Goal: Task Accomplishment & Management: Use online tool/utility

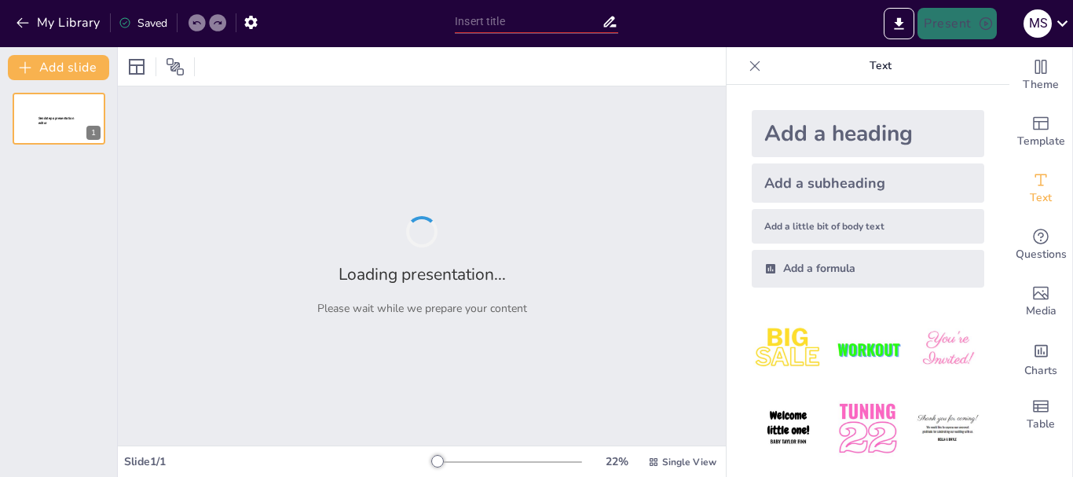
type input "Reformulación de la Proyección de Gastos 2025 en [GEOGRAPHIC_DATA]"
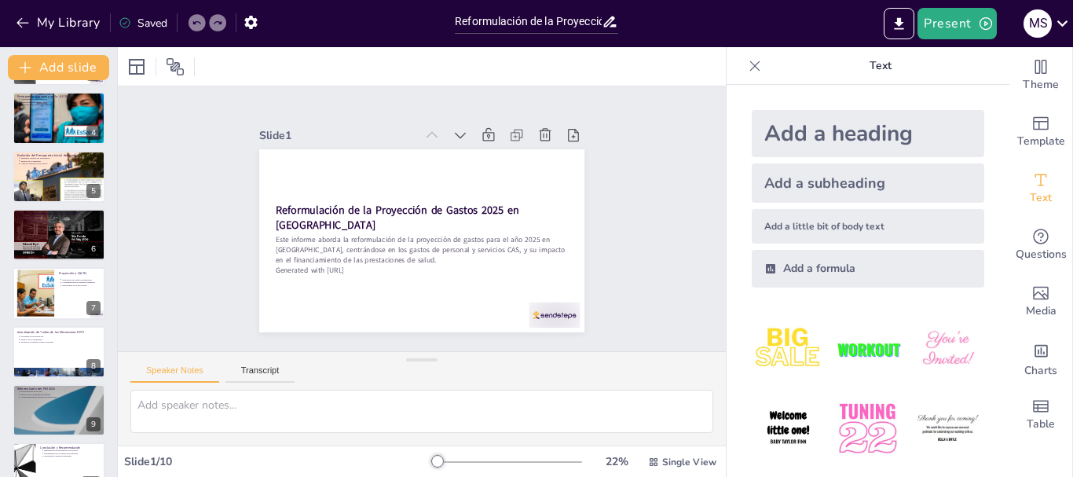
scroll to position [207, 0]
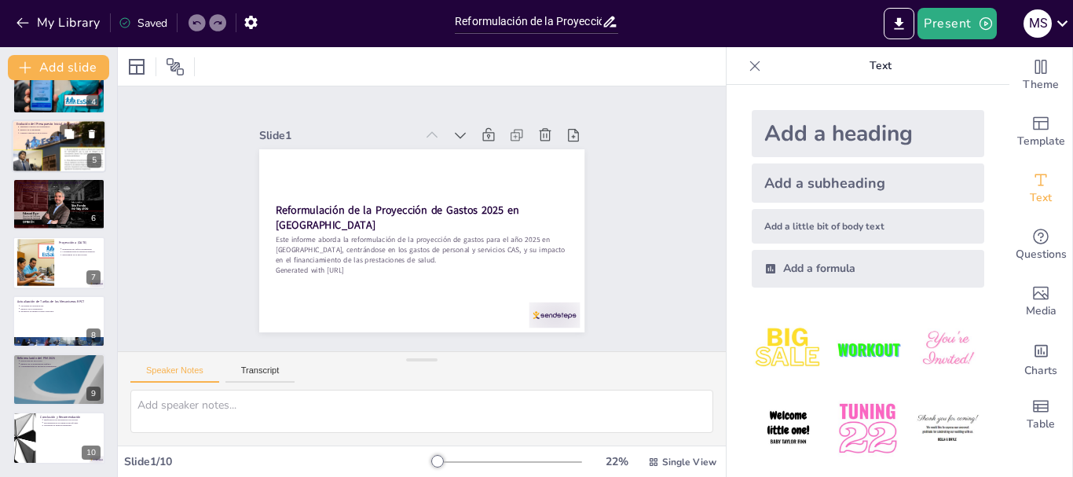
click at [86, 160] on div at bounding box center [59, 146] width 94 height 57
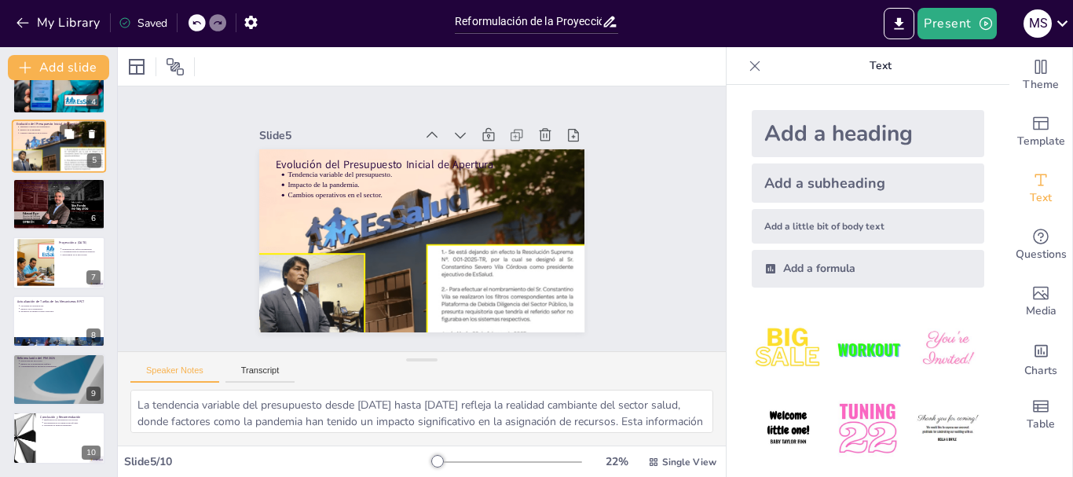
scroll to position [74, 0]
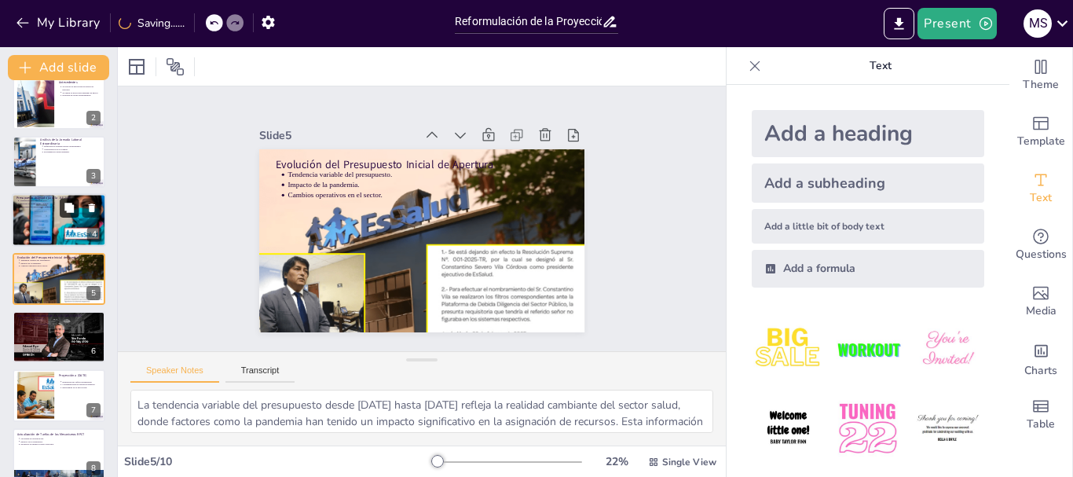
click at [72, 210] on icon at bounding box center [68, 207] width 9 height 9
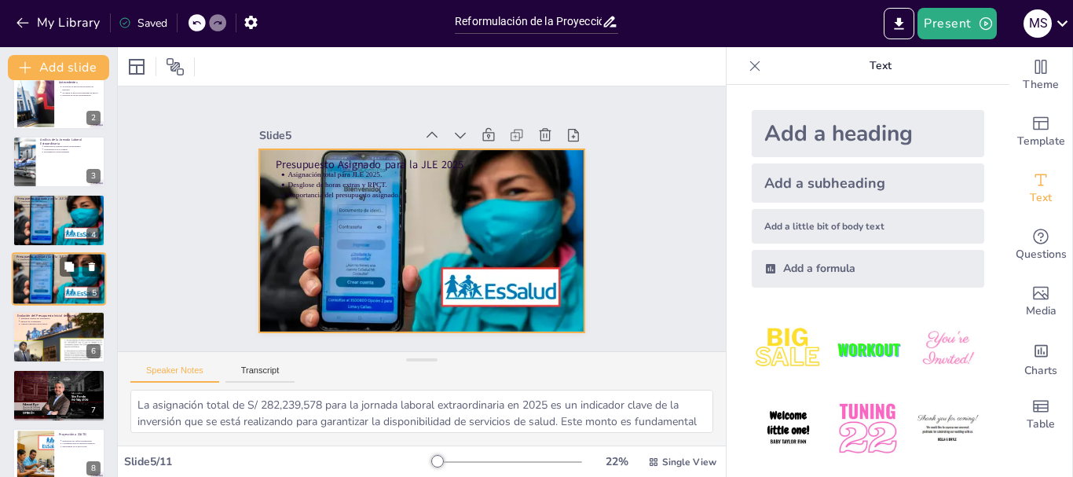
click at [66, 280] on div at bounding box center [59, 278] width 94 height 56
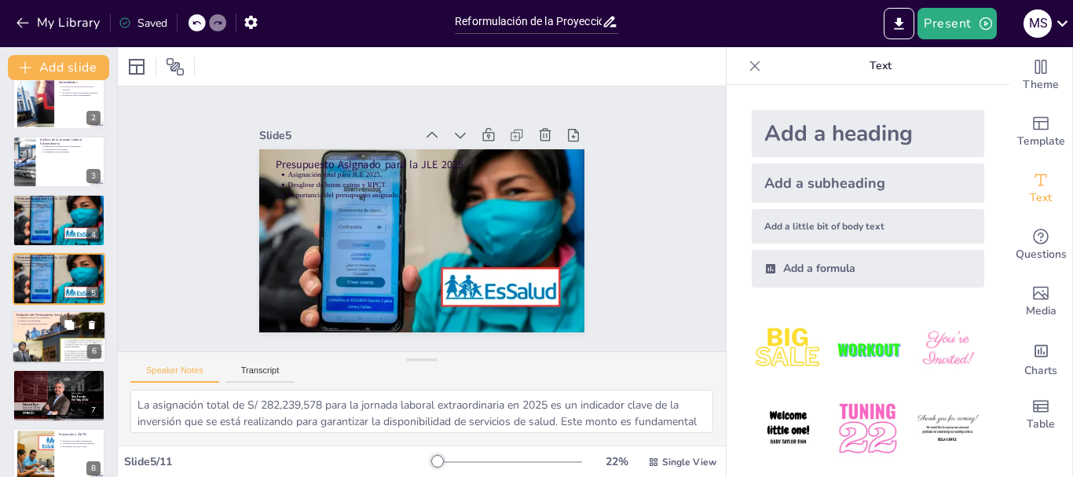
click at [37, 340] on div at bounding box center [59, 337] width 94 height 57
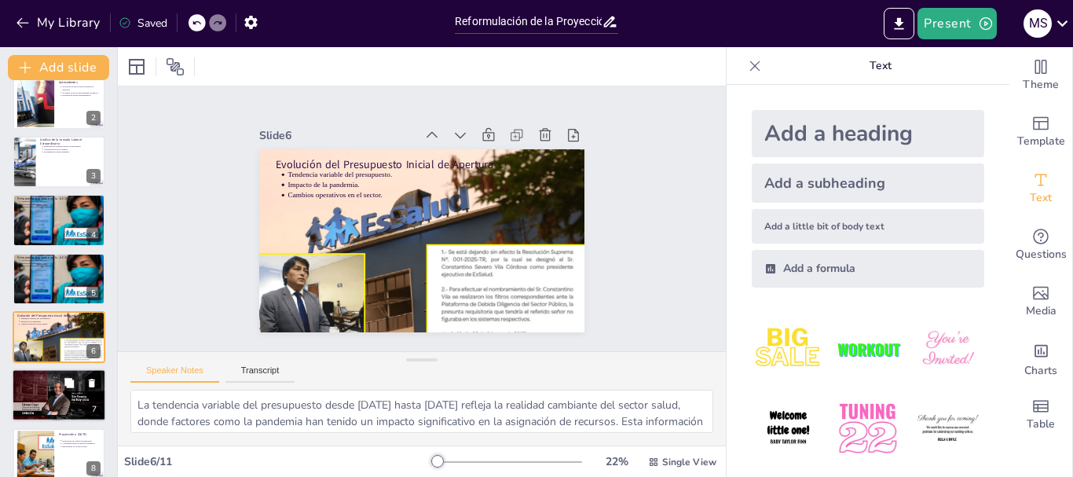
scroll to position [133, 0]
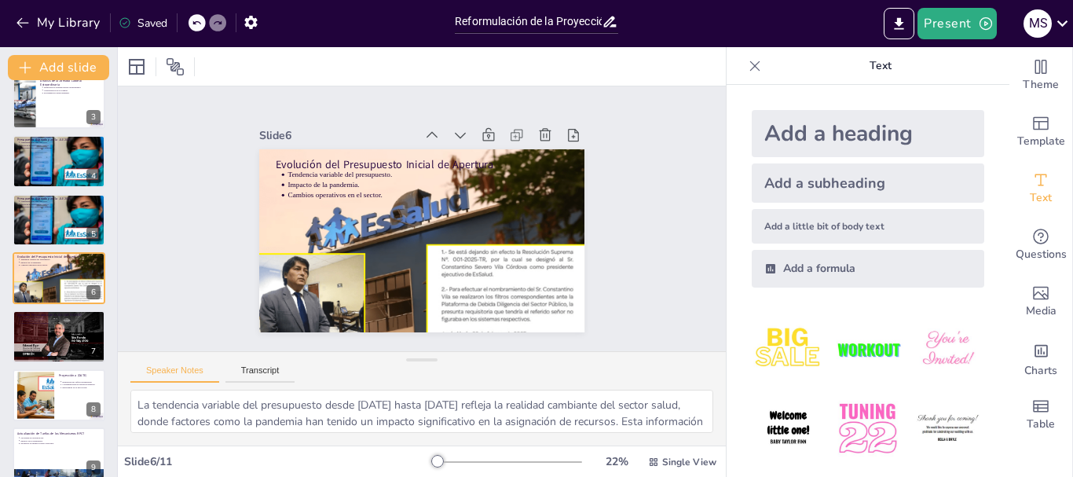
click at [65, 397] on div at bounding box center [59, 395] width 93 height 52
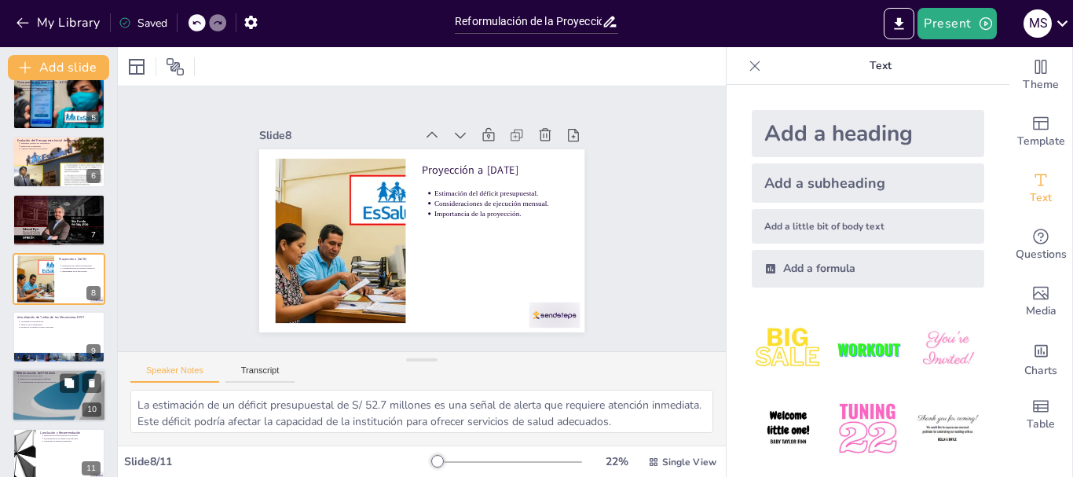
click at [57, 400] on div at bounding box center [59, 395] width 94 height 53
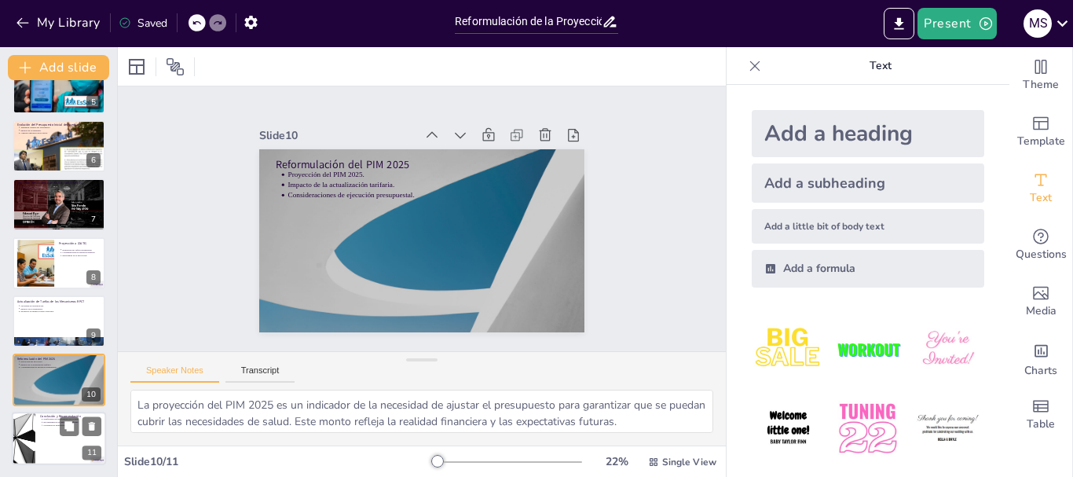
click at [26, 441] on div at bounding box center [23, 437] width 94 height 53
type textarea "La insuficiencia del presupuesto proyectado es una preocupación que debe aborda…"
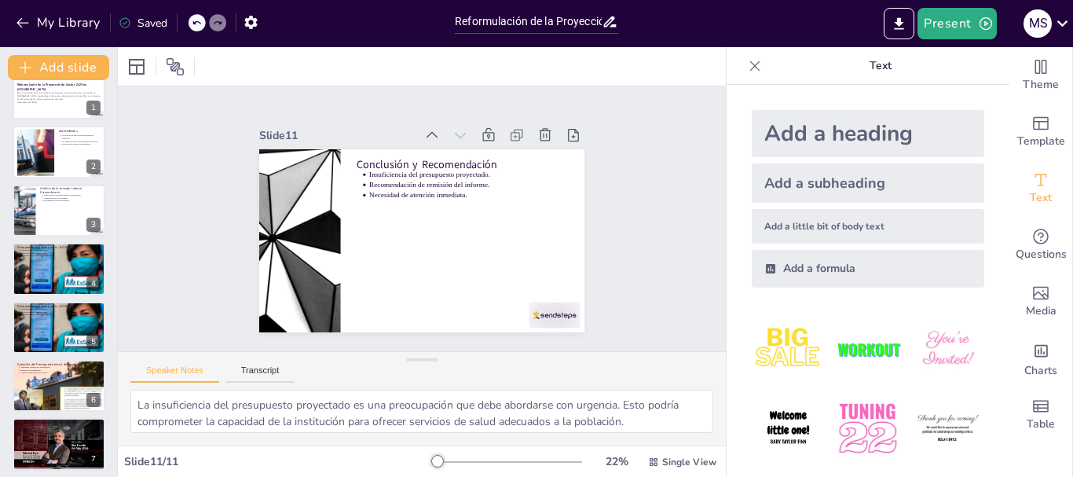
scroll to position [0, 0]
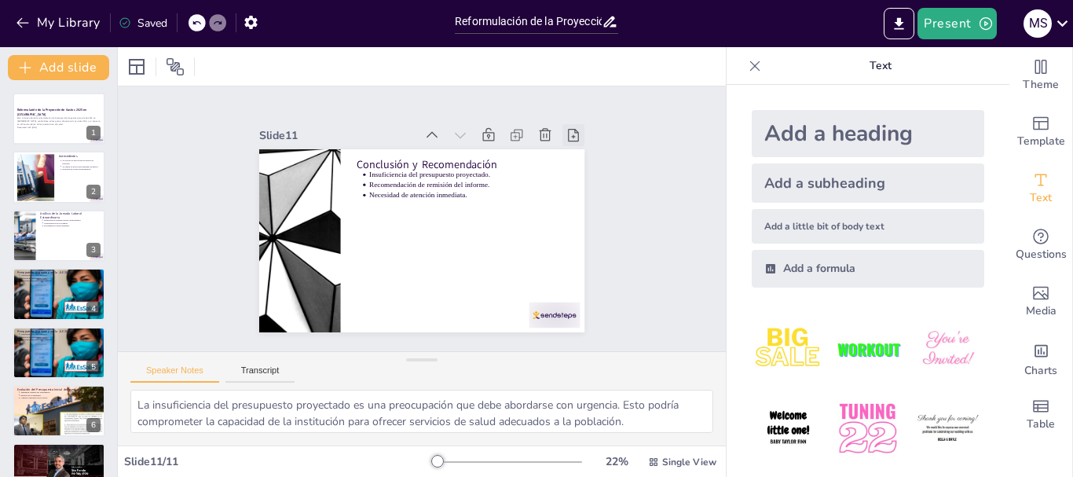
click at [581, 161] on icon at bounding box center [587, 168] width 13 height 15
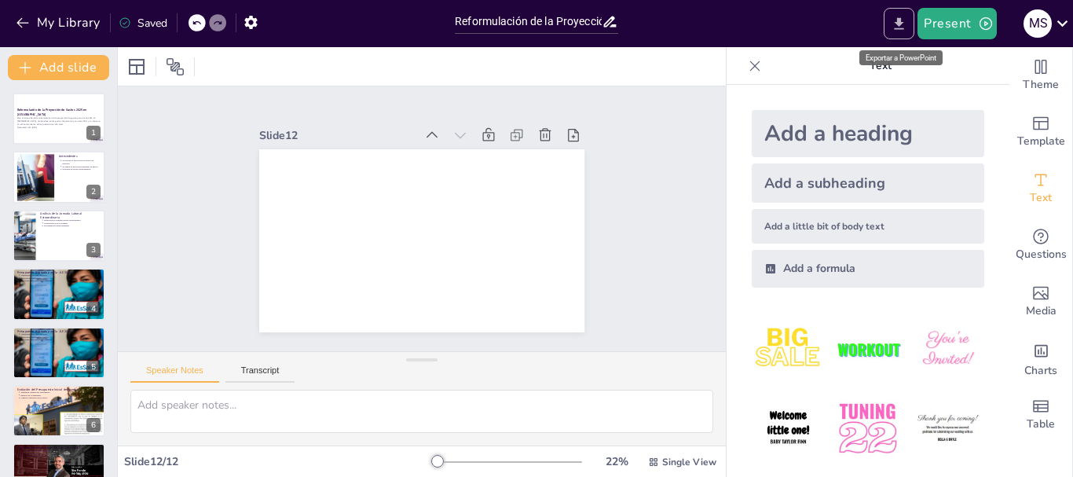
click at [898, 24] on icon "Export to PowerPoint" at bounding box center [898, 23] width 9 height 12
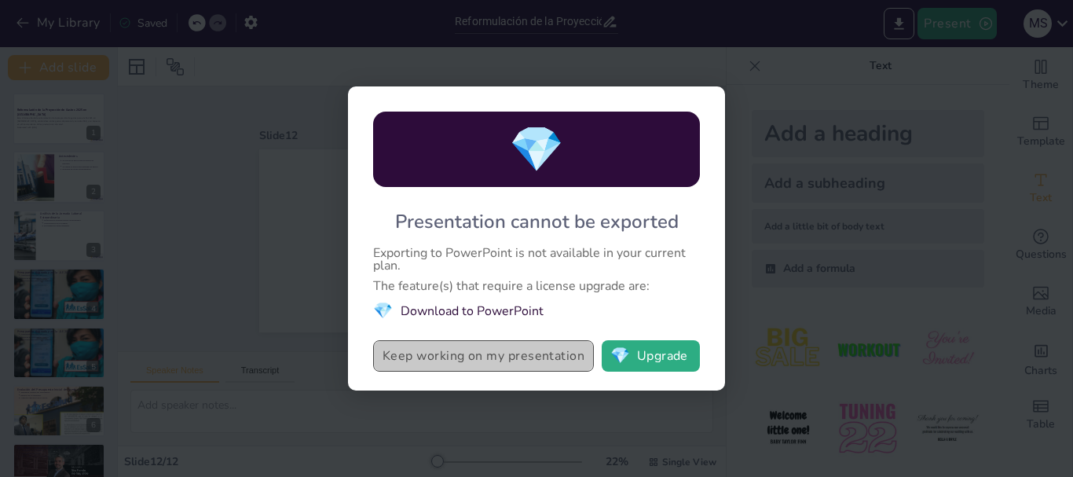
click at [473, 360] on button "Keep working on my presentation" at bounding box center [483, 355] width 221 height 31
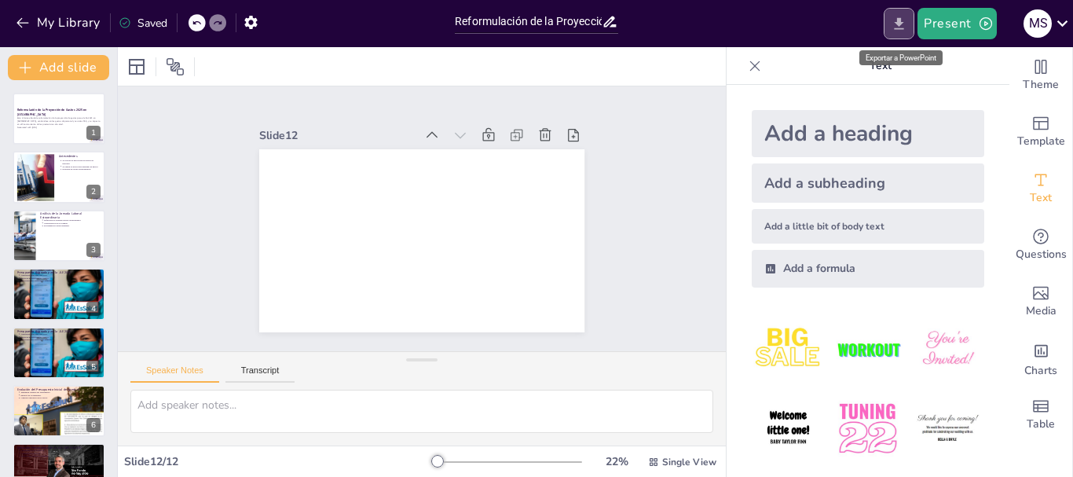
click at [899, 20] on icon "Export to PowerPoint" at bounding box center [898, 23] width 9 height 12
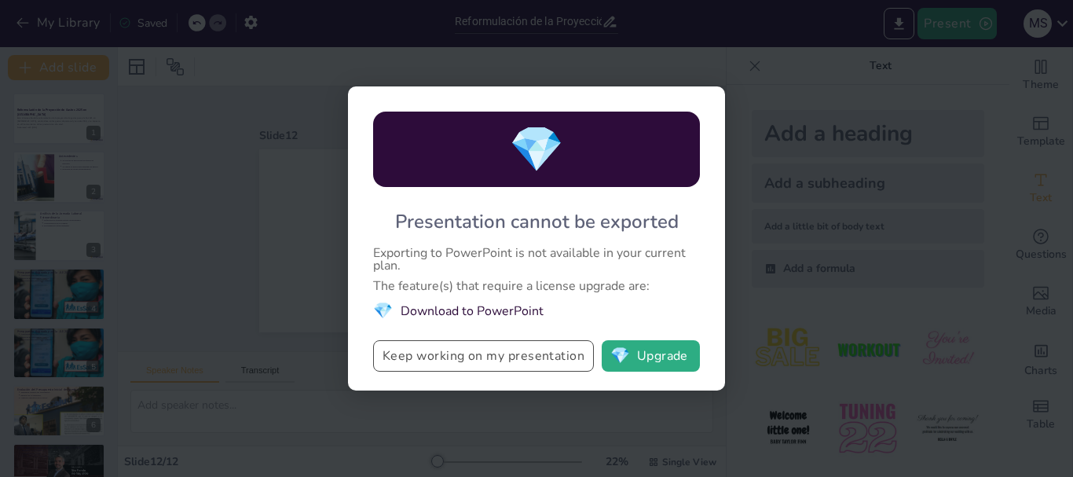
click at [472, 360] on button "Keep working on my presentation" at bounding box center [483, 355] width 221 height 31
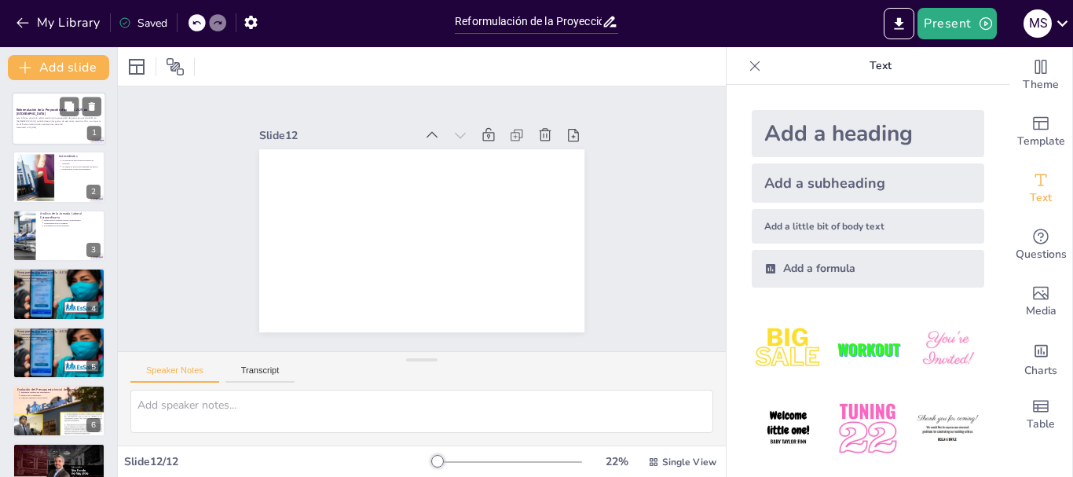
click at [71, 141] on div at bounding box center [59, 118] width 94 height 53
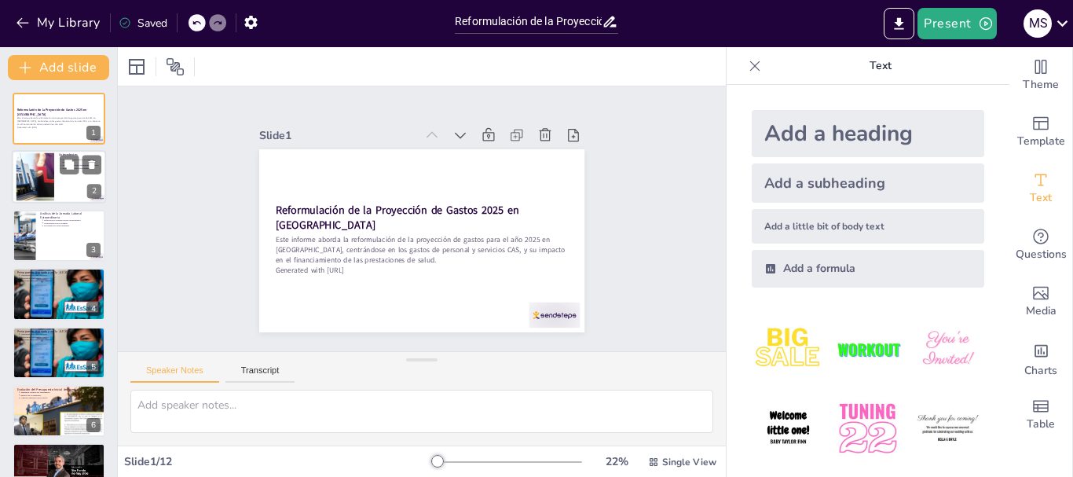
click at [48, 191] on div at bounding box center [35, 177] width 91 height 48
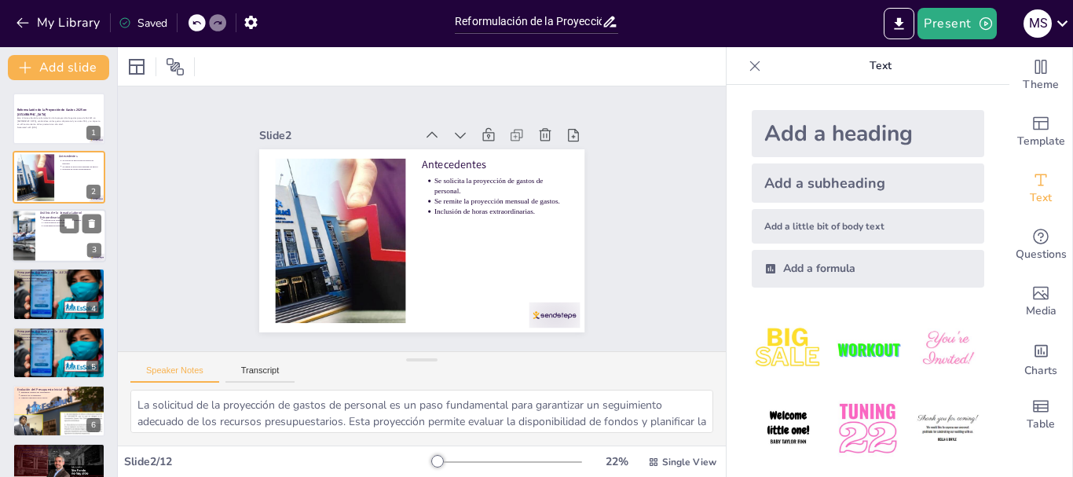
click at [27, 253] on div at bounding box center [23, 235] width 90 height 53
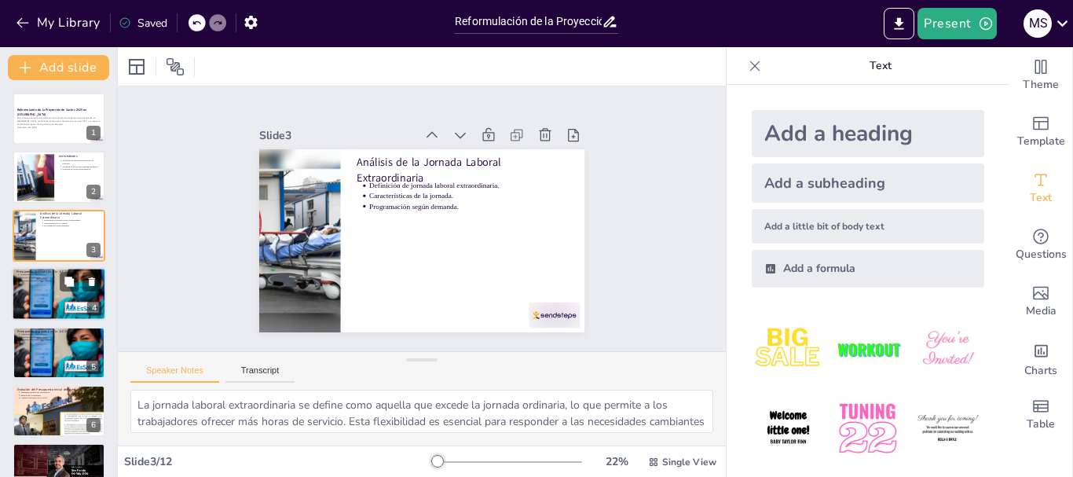
click at [49, 294] on div at bounding box center [59, 294] width 94 height 56
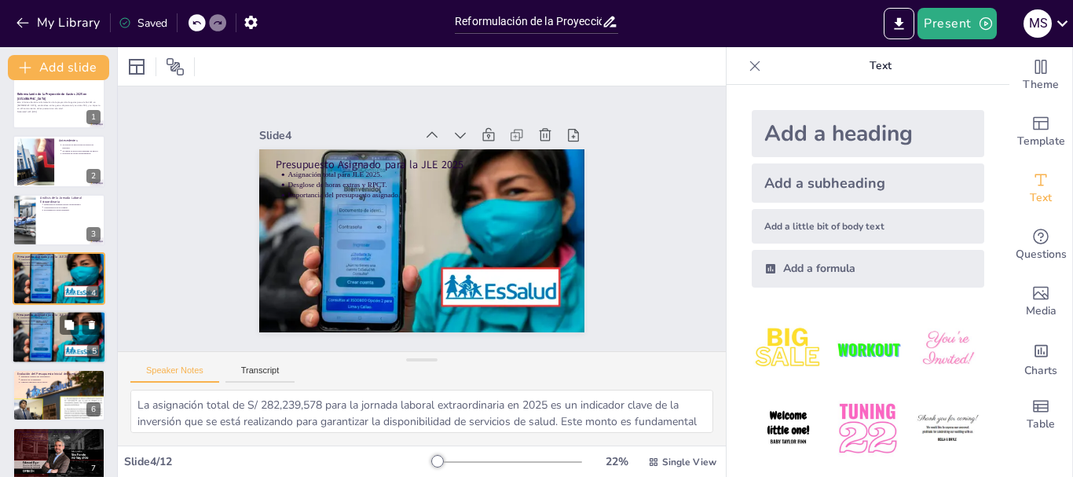
click at [63, 340] on div at bounding box center [59, 337] width 94 height 56
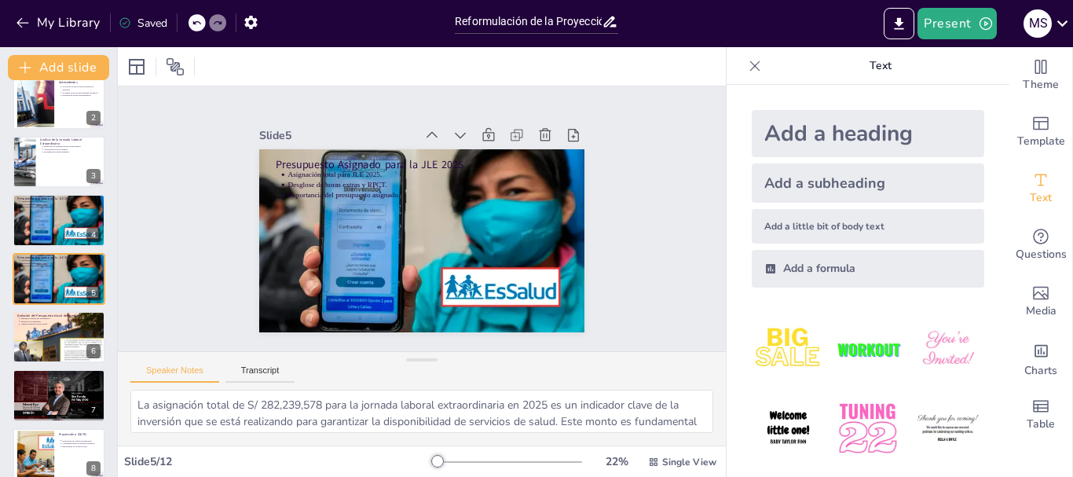
click at [64, 403] on div at bounding box center [59, 395] width 93 height 62
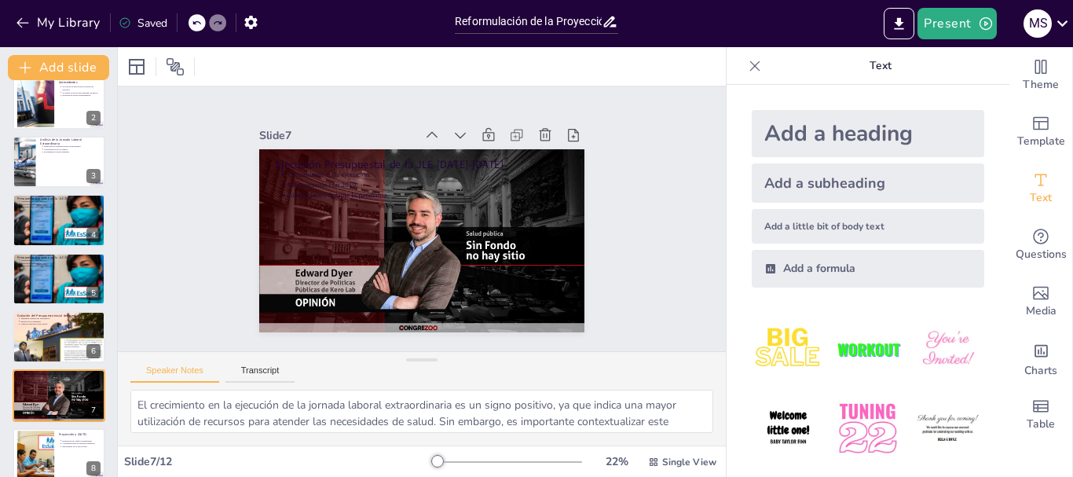
scroll to position [191, 0]
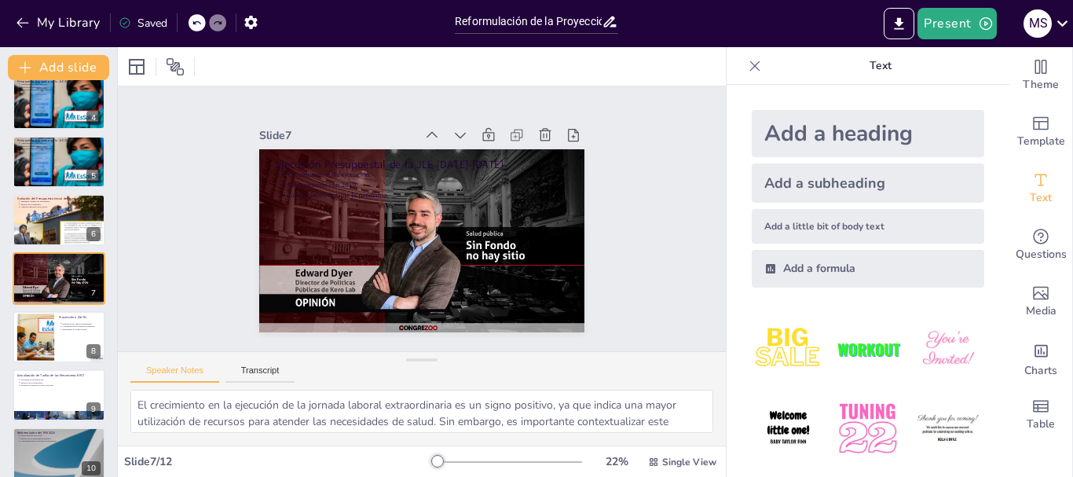
click at [35, 455] on div at bounding box center [59, 453] width 93 height 52
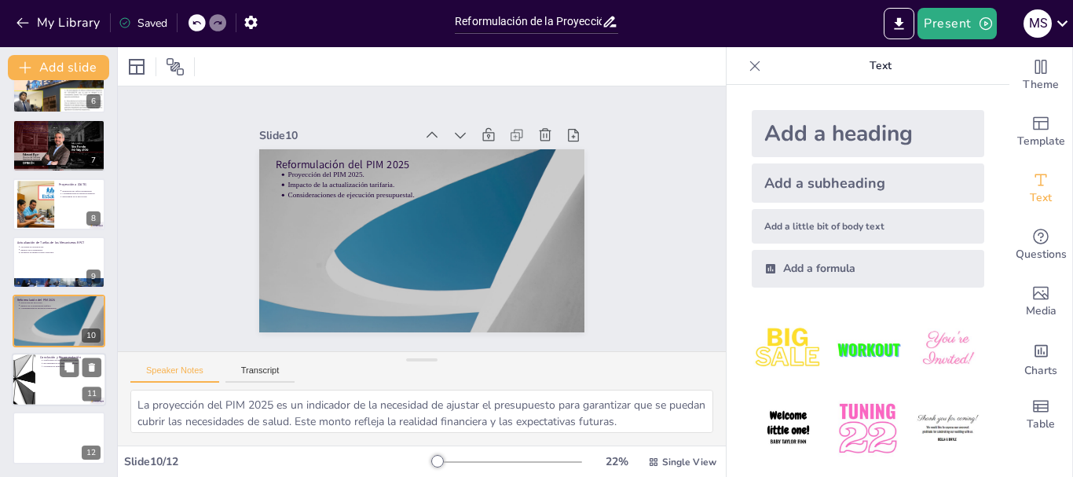
click at [41, 383] on div at bounding box center [59, 379] width 94 height 53
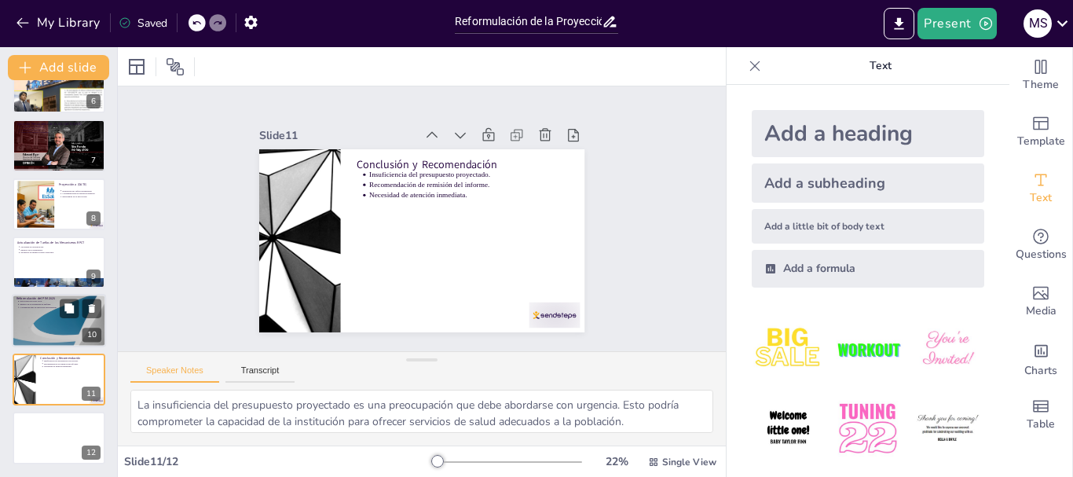
click at [55, 327] on div at bounding box center [59, 320] width 94 height 53
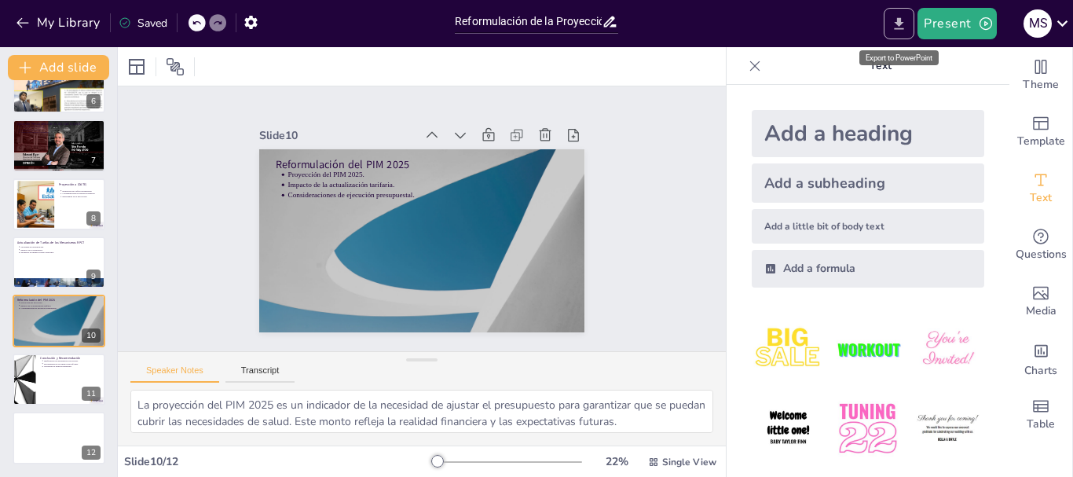
click at [894, 19] on icon "Export to PowerPoint" at bounding box center [898, 24] width 16 height 16
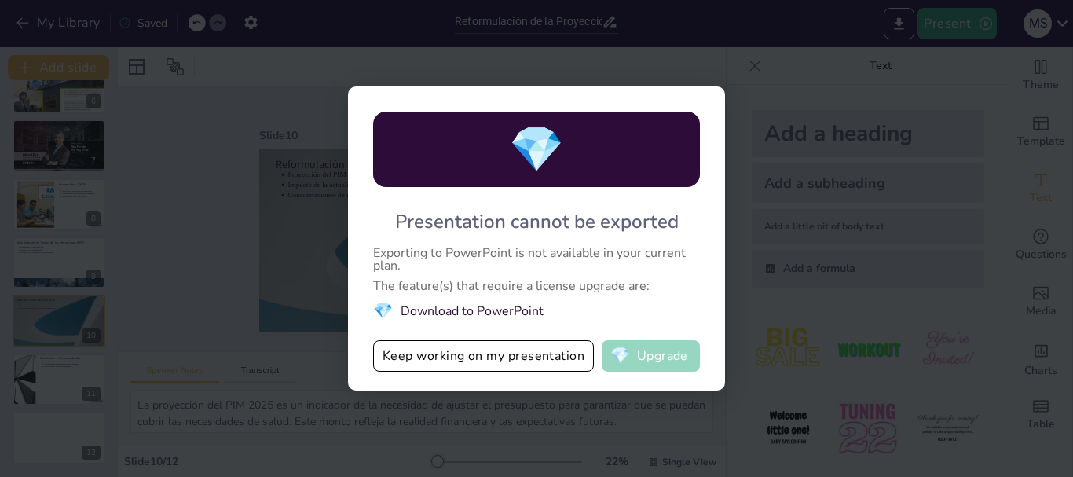
click at [651, 356] on button "💎 Upgrade" at bounding box center [651, 355] width 98 height 31
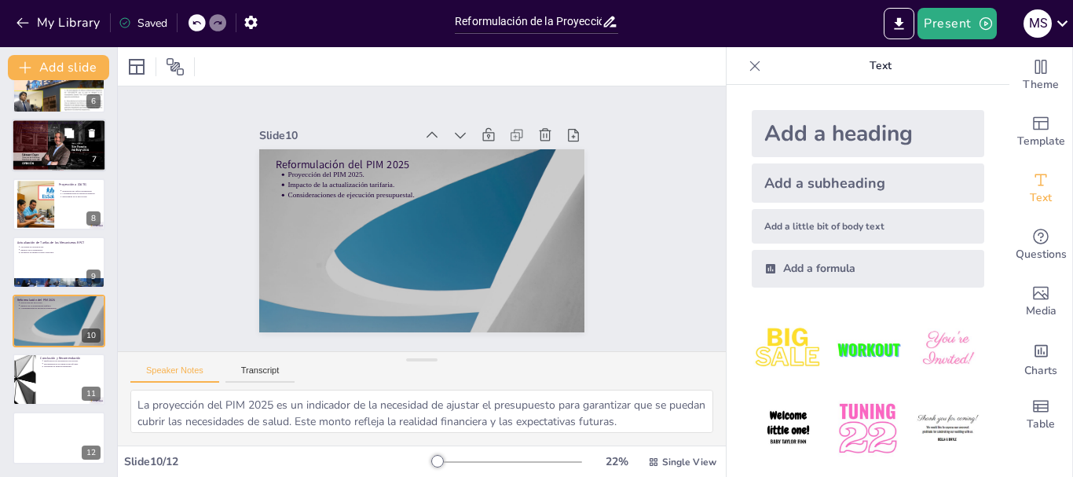
click at [60, 149] on div at bounding box center [59, 145] width 94 height 63
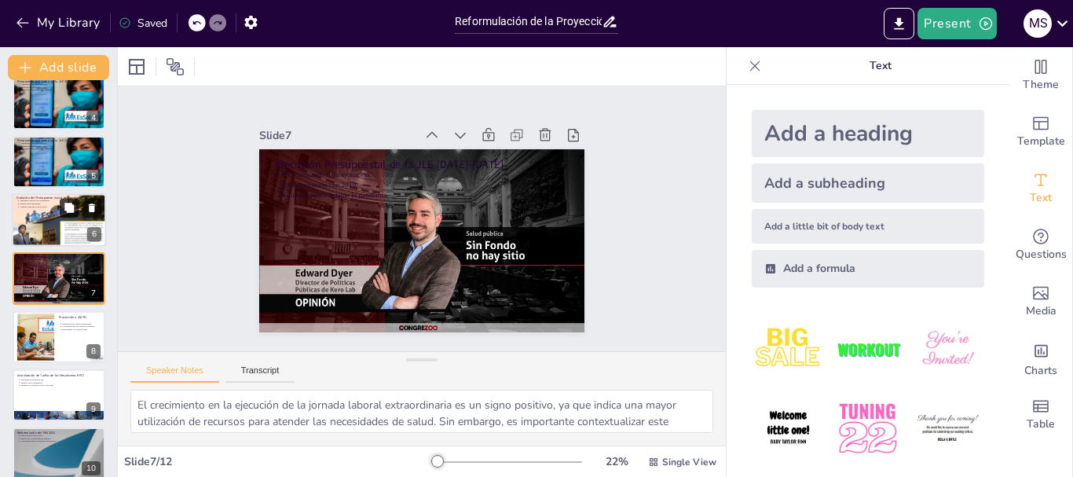
click at [75, 207] on button at bounding box center [69, 207] width 19 height 19
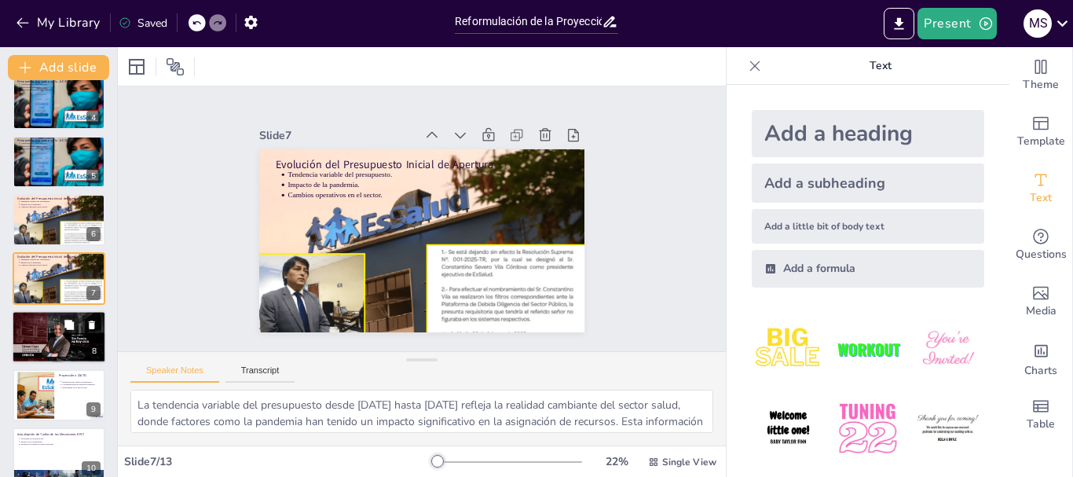
click at [76, 345] on div at bounding box center [59, 336] width 94 height 63
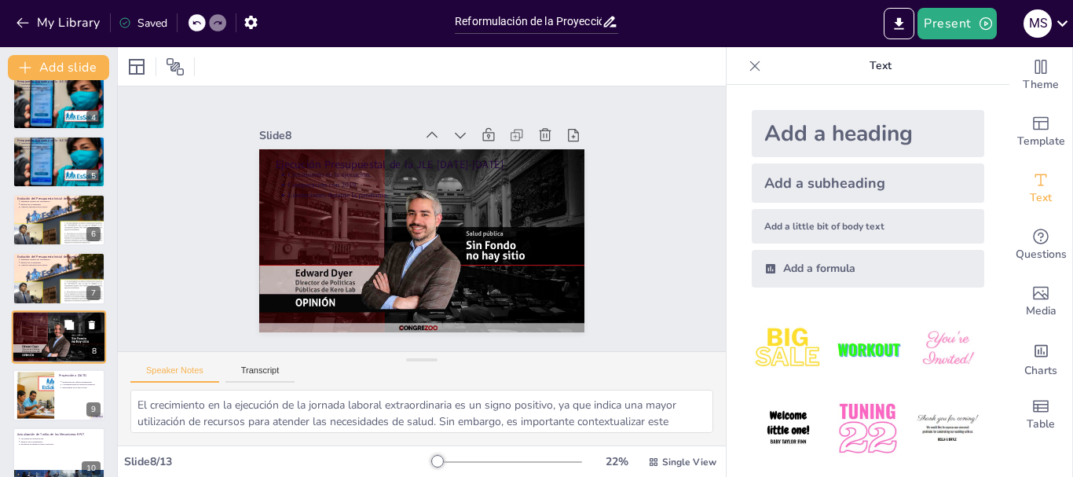
scroll to position [249, 0]
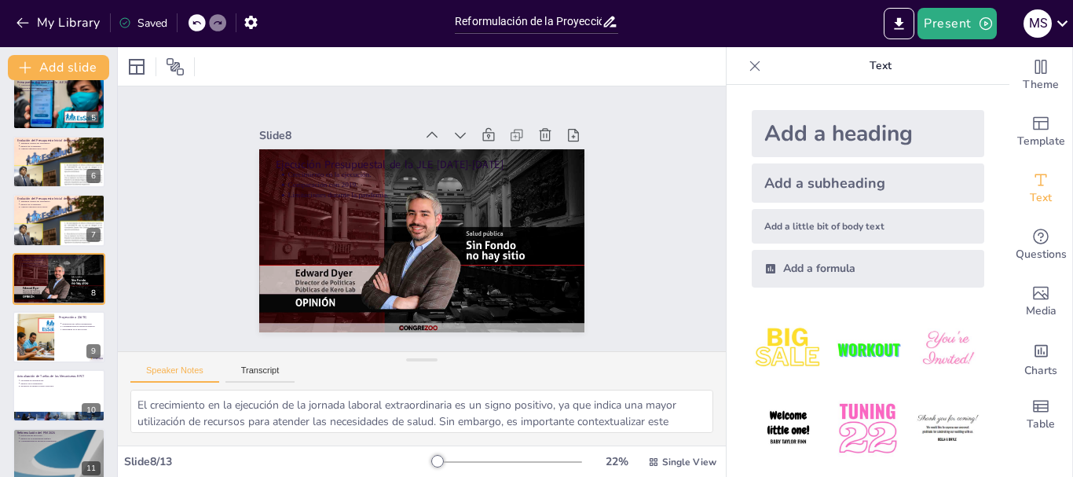
click at [36, 395] on div at bounding box center [59, 395] width 93 height 52
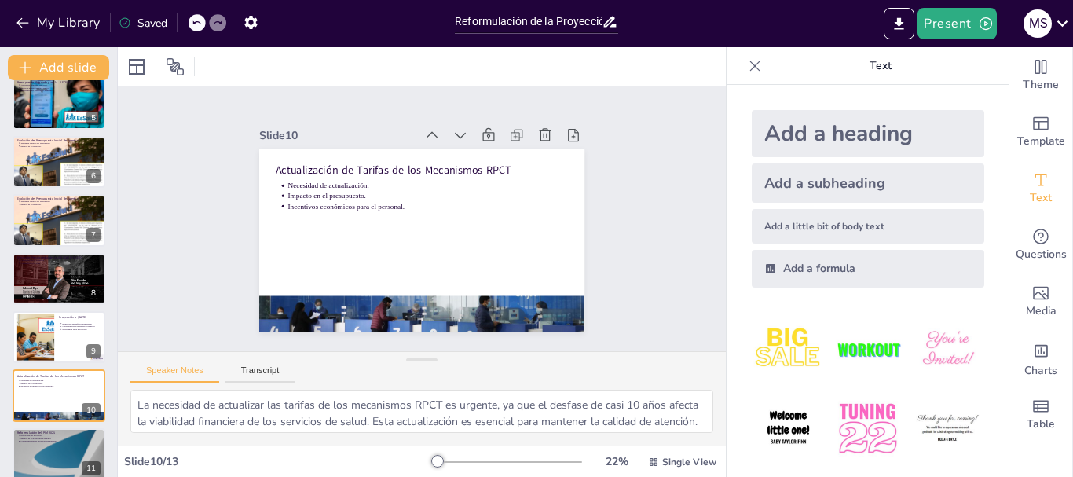
scroll to position [366, 0]
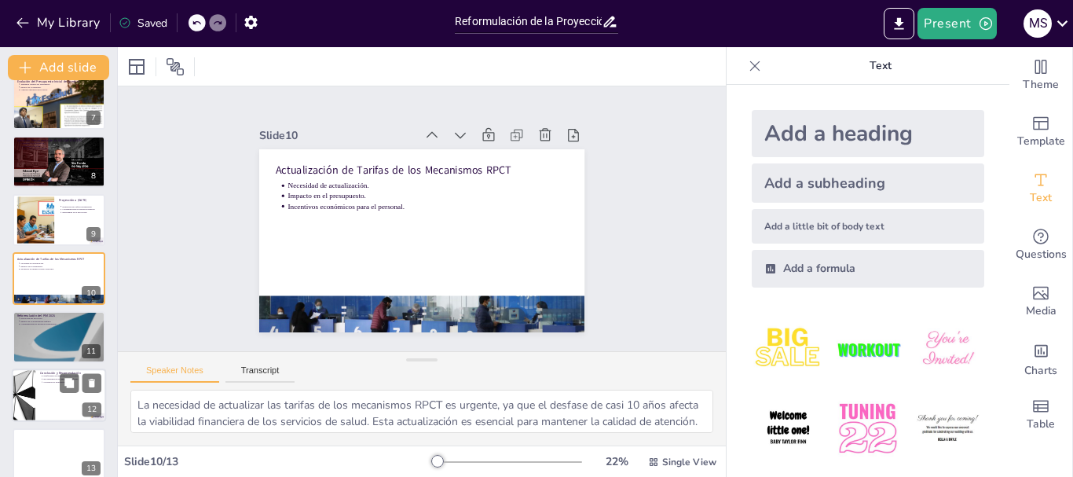
click at [46, 408] on div at bounding box center [59, 394] width 94 height 53
type textarea "La insuficiencia del presupuesto proyectado es una preocupación que debe aborda…"
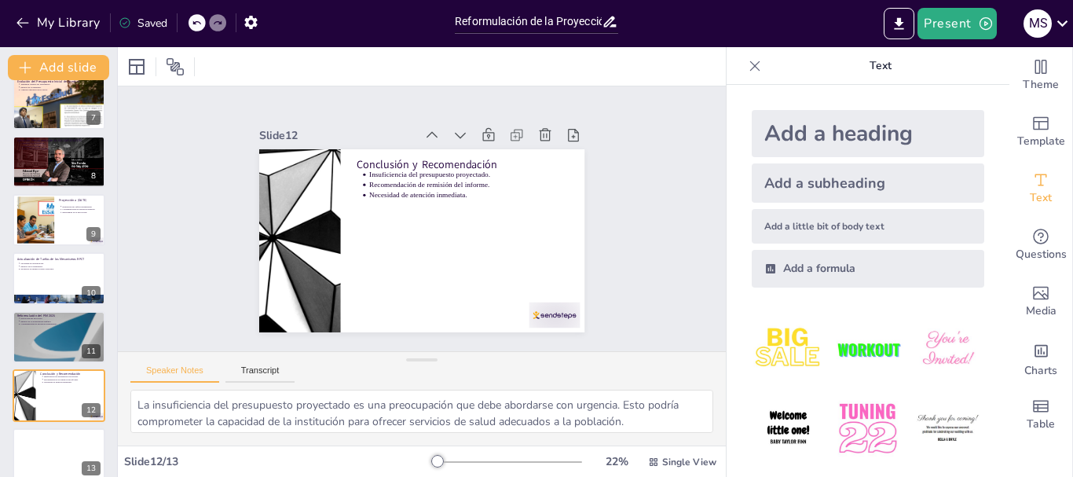
scroll to position [382, 0]
